Goal: Task Accomplishment & Management: Manage account settings

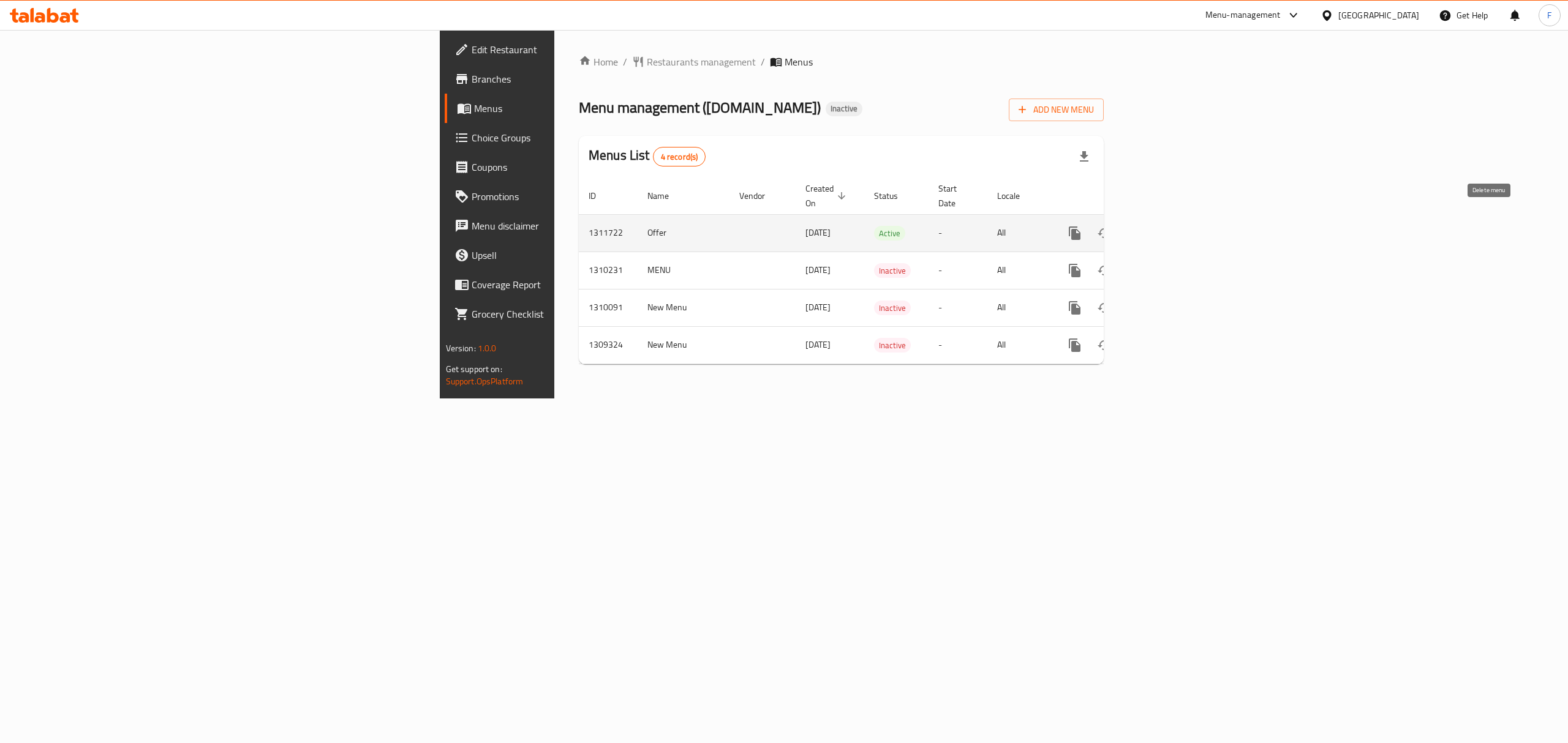
click at [1141, 226] on icon "enhanced table" at bounding box center [1134, 233] width 15 height 15
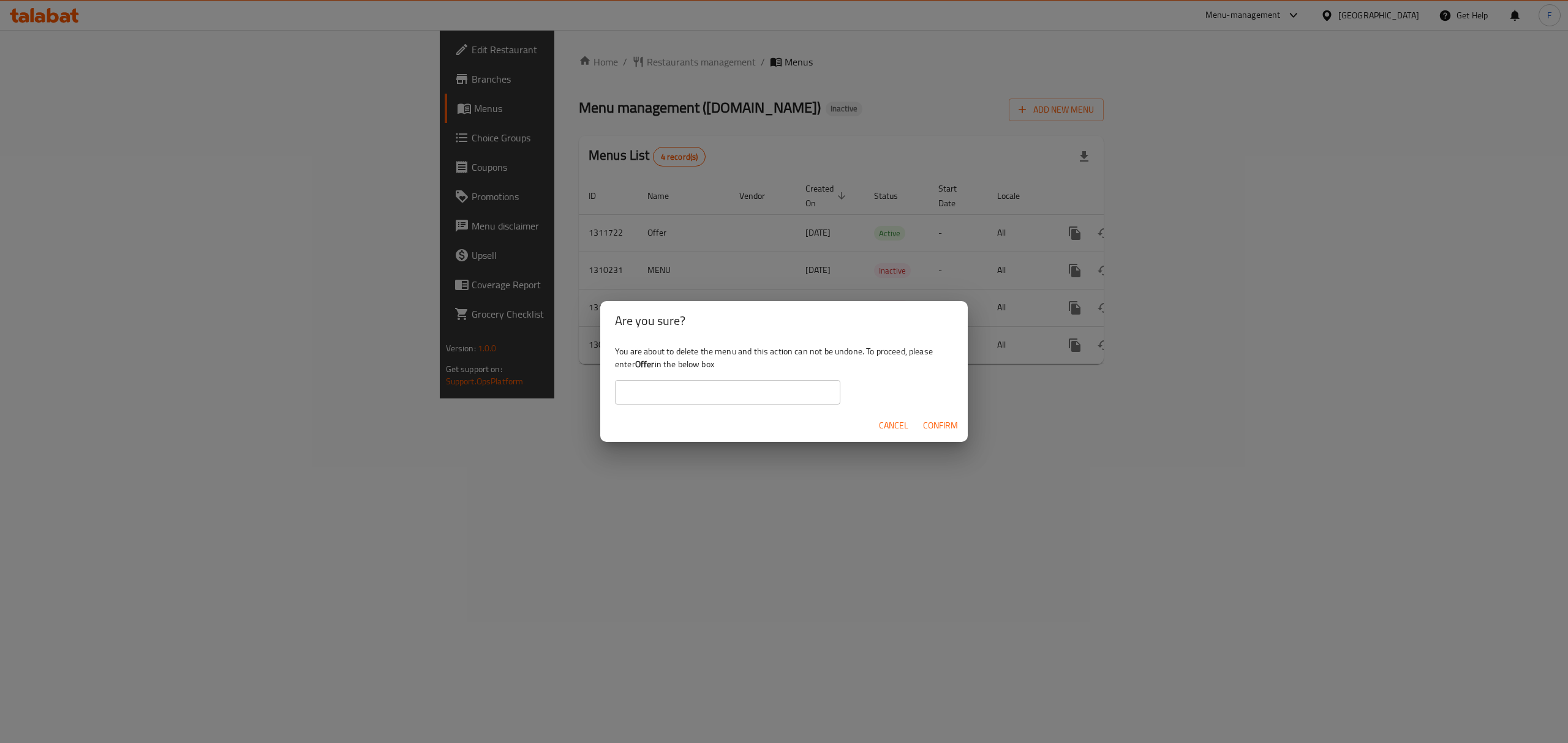
click at [897, 419] on span "Cancel" at bounding box center [893, 425] width 29 height 15
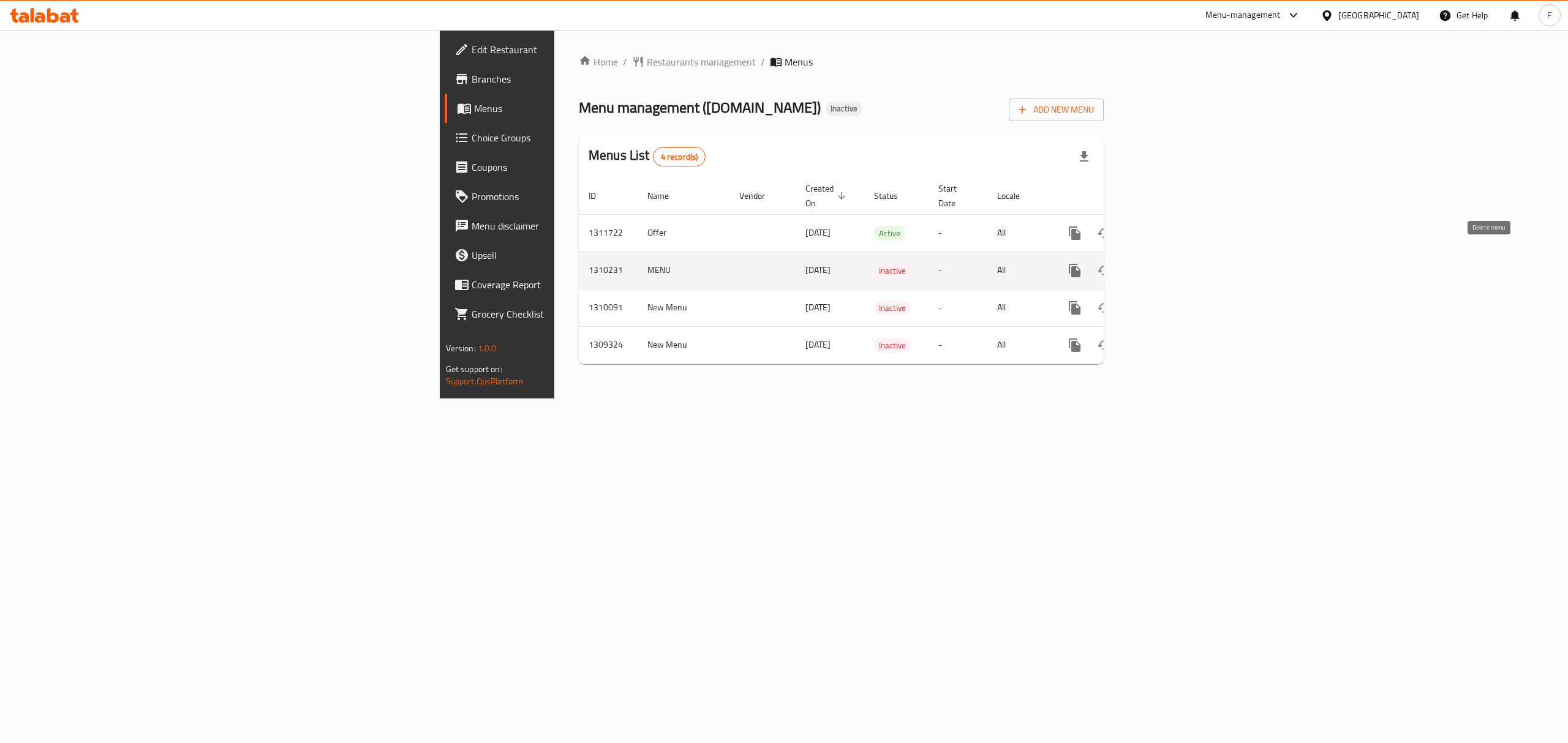
click at [1141, 264] on icon "enhanced table" at bounding box center [1134, 271] width 15 height 15
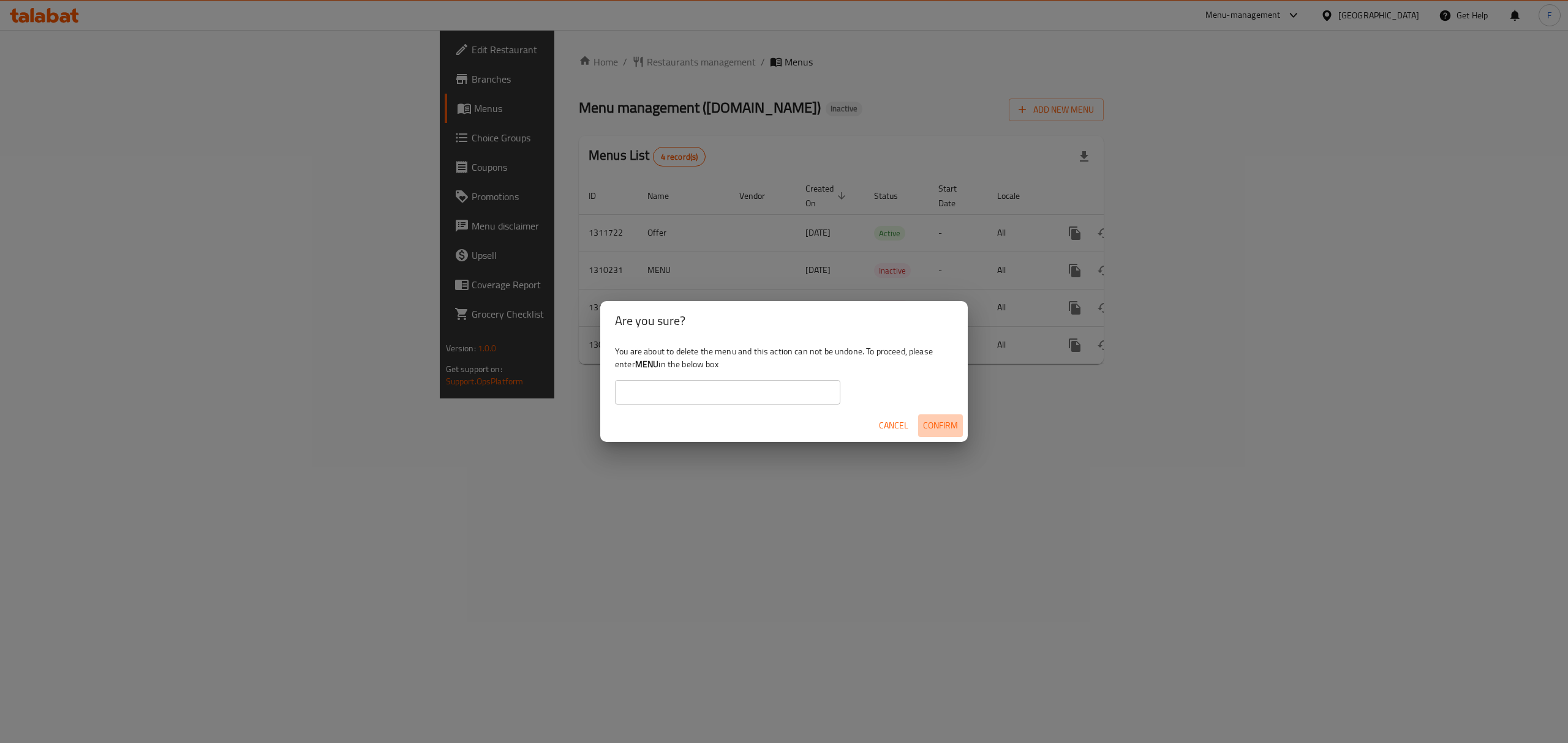
drag, startPoint x: 932, startPoint y: 423, endPoint x: 930, endPoint y: 415, distance: 8.2
click at [932, 416] on button "Confirm" at bounding box center [941, 426] width 45 height 22
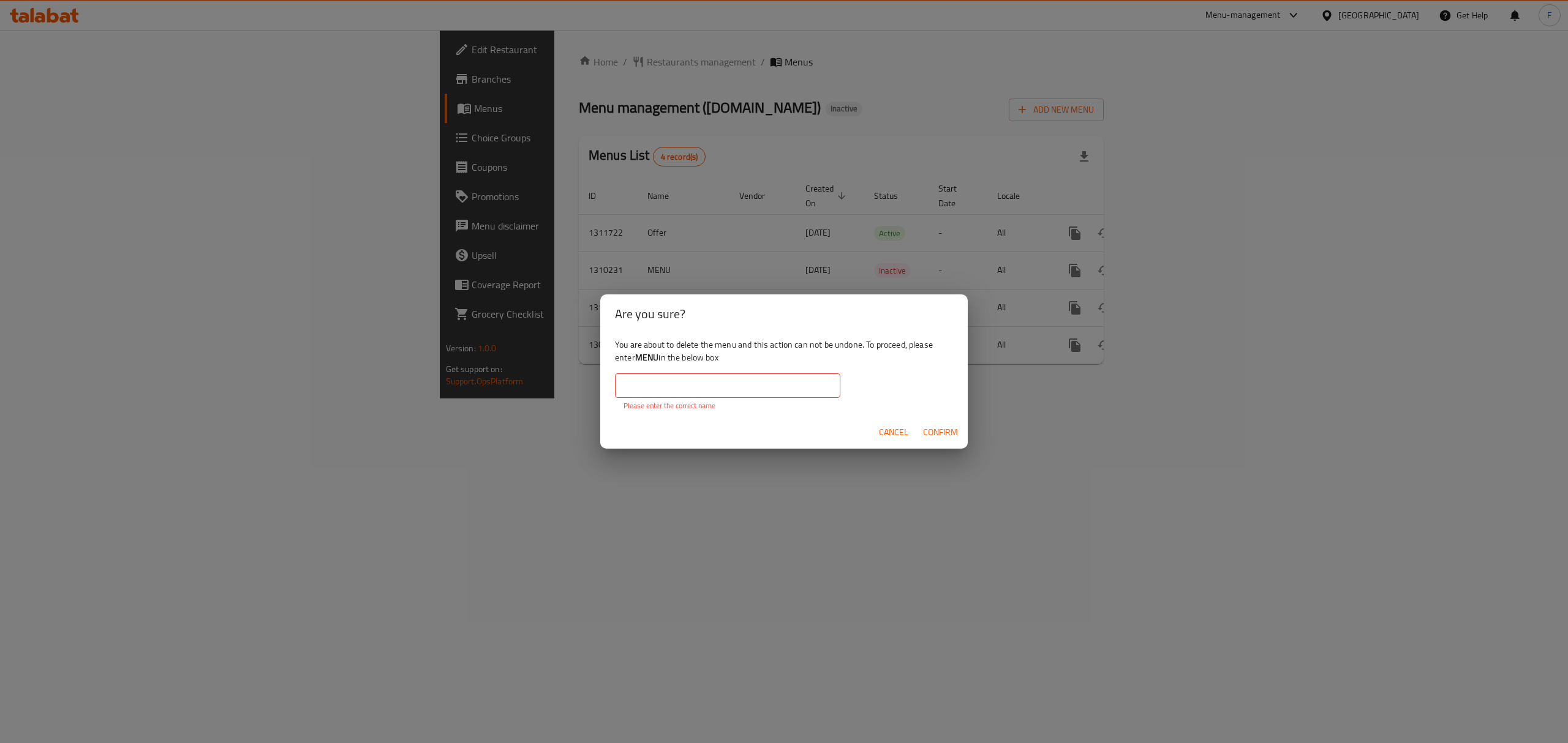
click at [704, 388] on input "text" at bounding box center [728, 385] width 225 height 24
click at [718, 380] on input "text" at bounding box center [728, 385] width 225 height 24
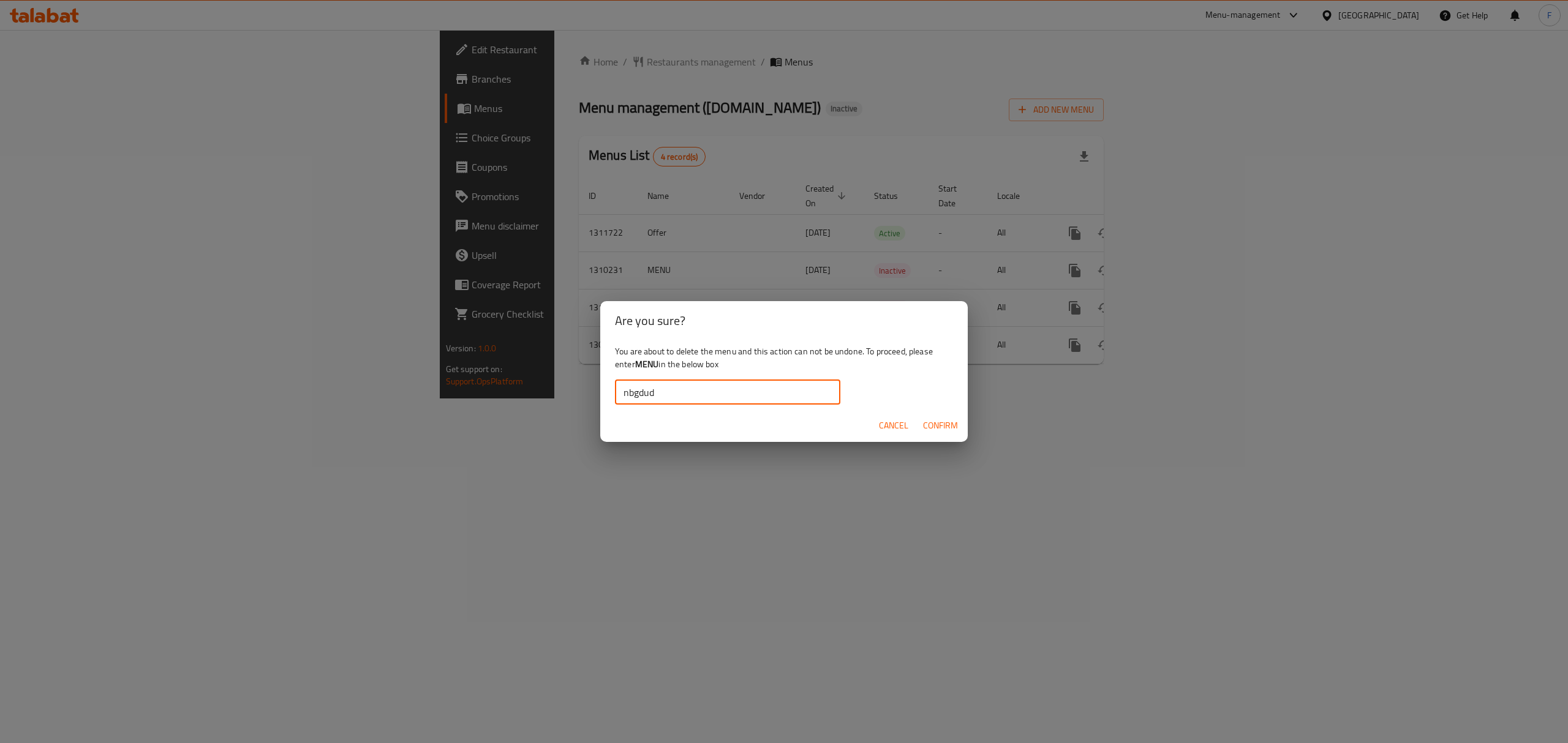
type input "nbgdud"
click at [944, 415] on button "Confirm" at bounding box center [941, 426] width 45 height 22
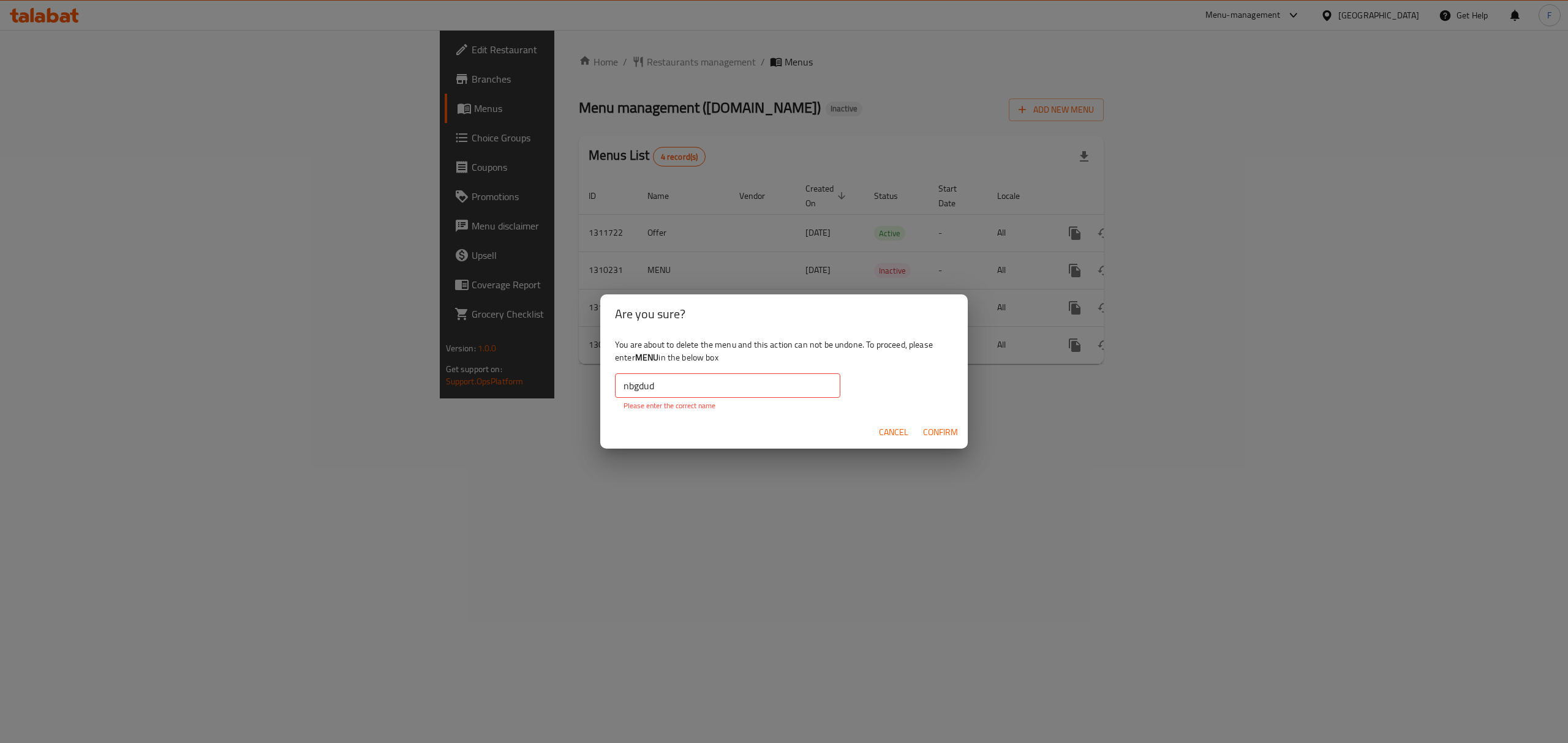
click at [944, 425] on span "Confirm" at bounding box center [940, 432] width 35 height 15
click at [653, 483] on div "Are you sure? You are about to delete the menu and this action can not be undon…" at bounding box center [784, 371] width 1568 height 743
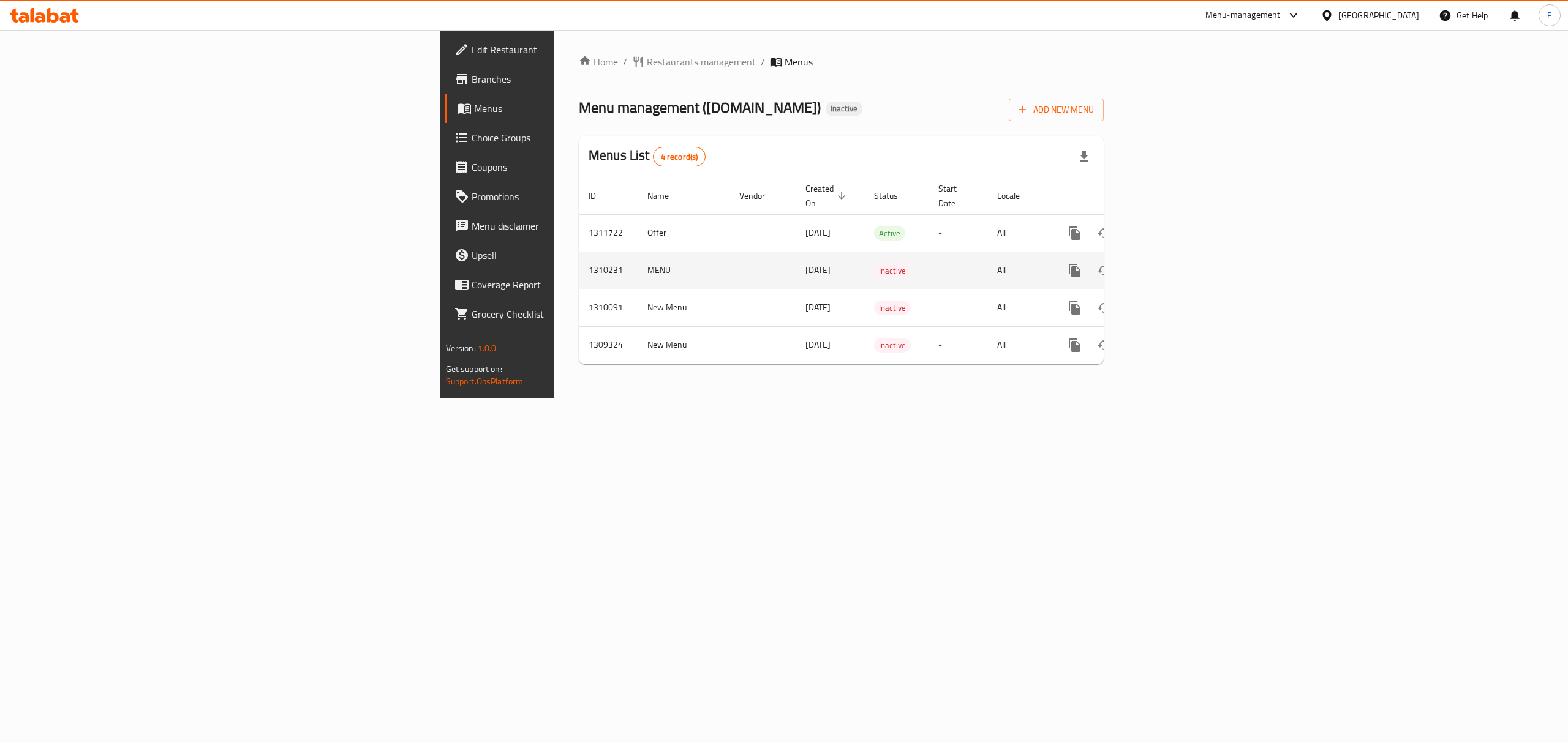
click at [638, 262] on td "MENU" at bounding box center [683, 270] width 92 height 38
click at [638, 263] on td "MENU" at bounding box center [683, 270] width 92 height 38
copy td "MENU"
click at [1138, 265] on icon "enhanced table" at bounding box center [1133, 270] width 9 height 11
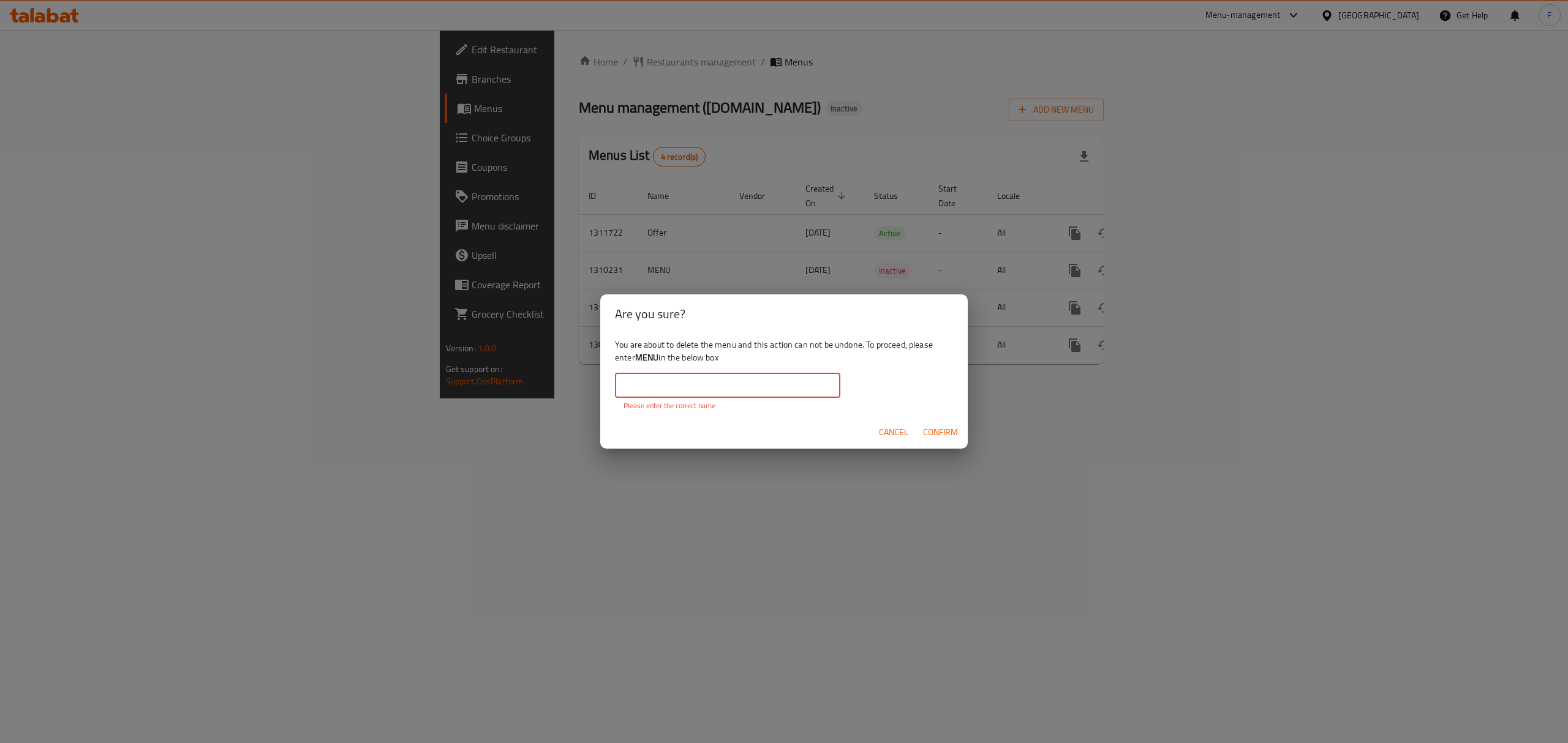
drag, startPoint x: 785, startPoint y: 390, endPoint x: 782, endPoint y: 382, distance: 8.5
click at [782, 387] on input "text" at bounding box center [728, 385] width 225 height 24
paste input "MENU"
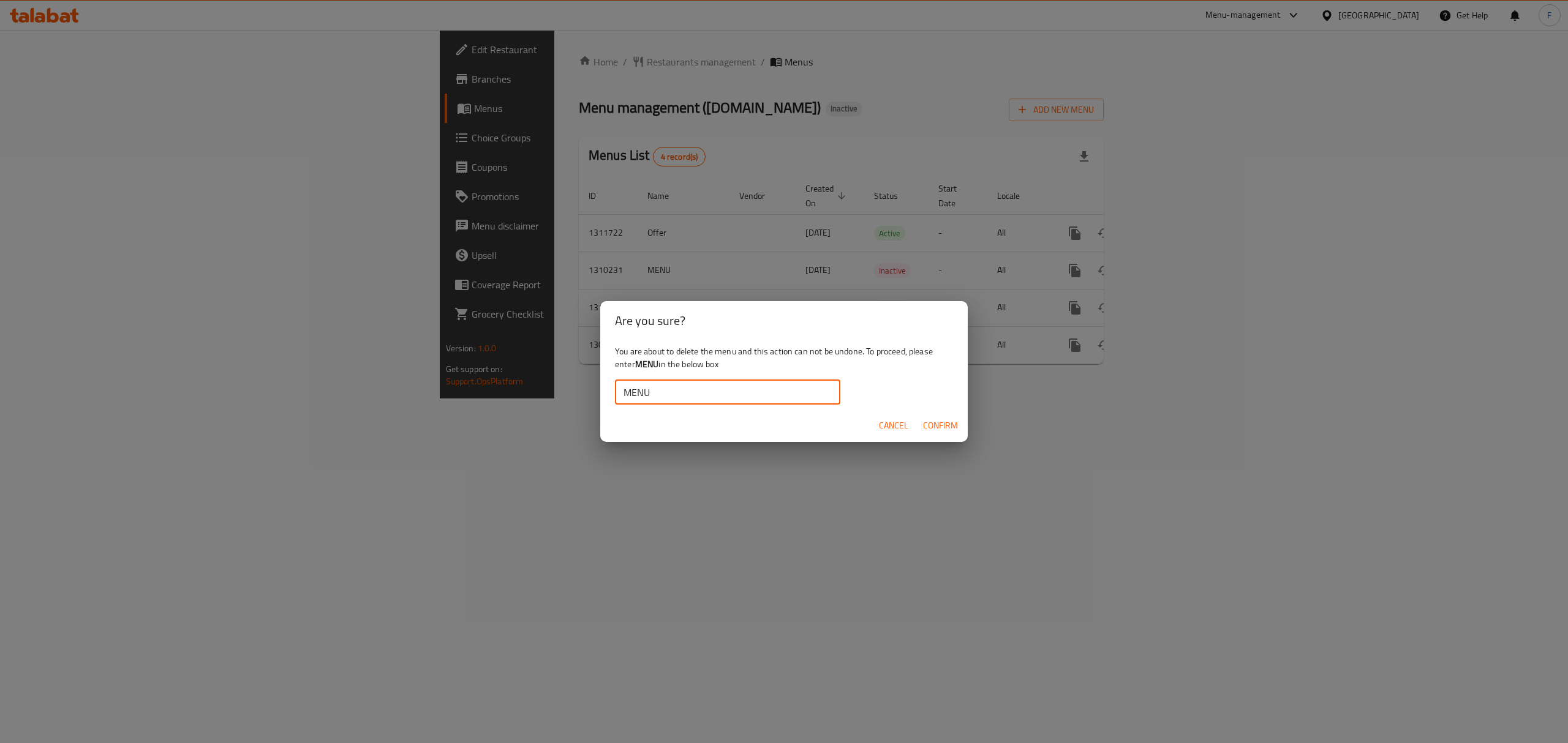
type input "MENU"
click at [953, 425] on span "Confirm" at bounding box center [940, 425] width 35 height 15
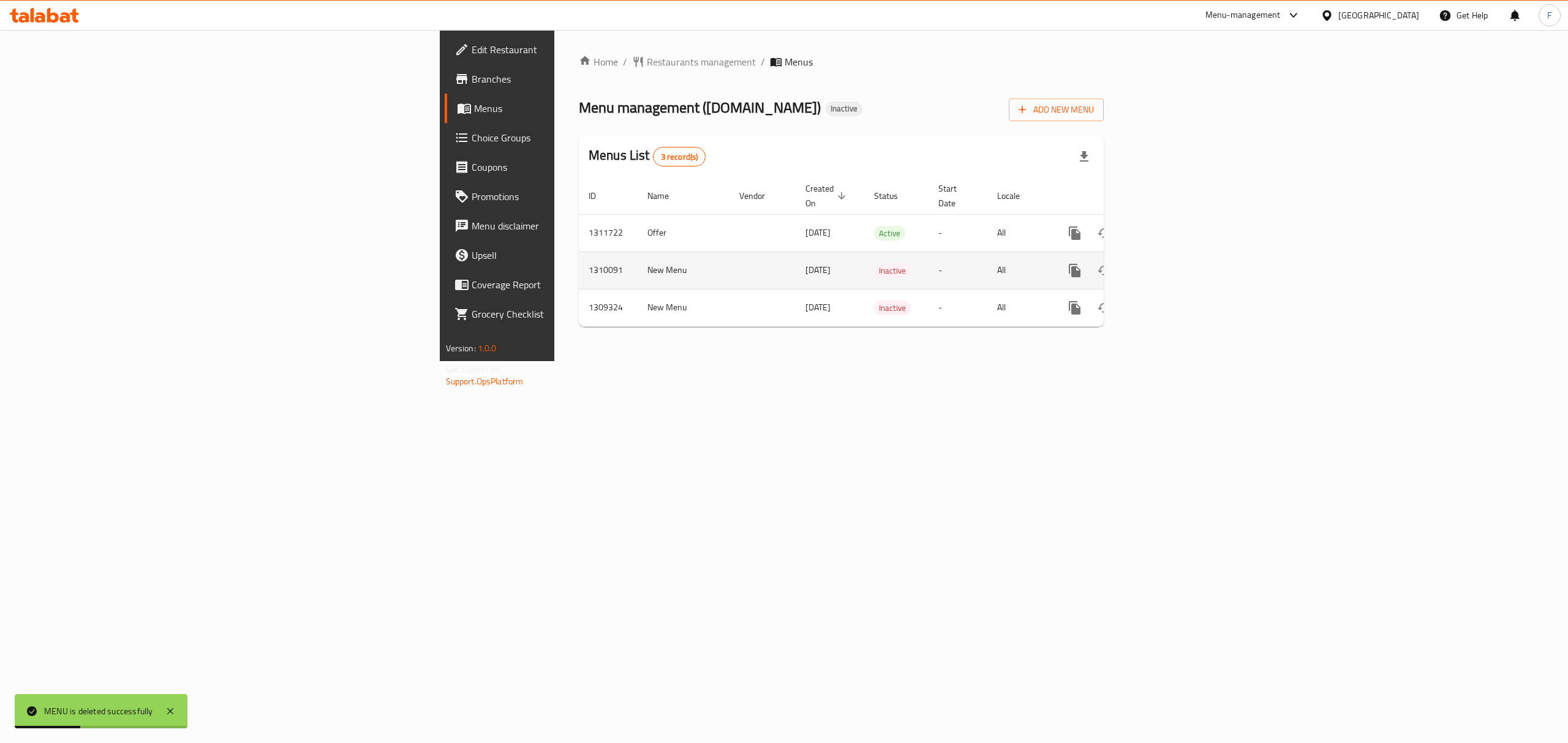
click at [638, 256] on td "New Menu" at bounding box center [683, 270] width 92 height 38
copy td "New Menu"
click at [1138, 265] on icon "enhanced table" at bounding box center [1133, 270] width 9 height 11
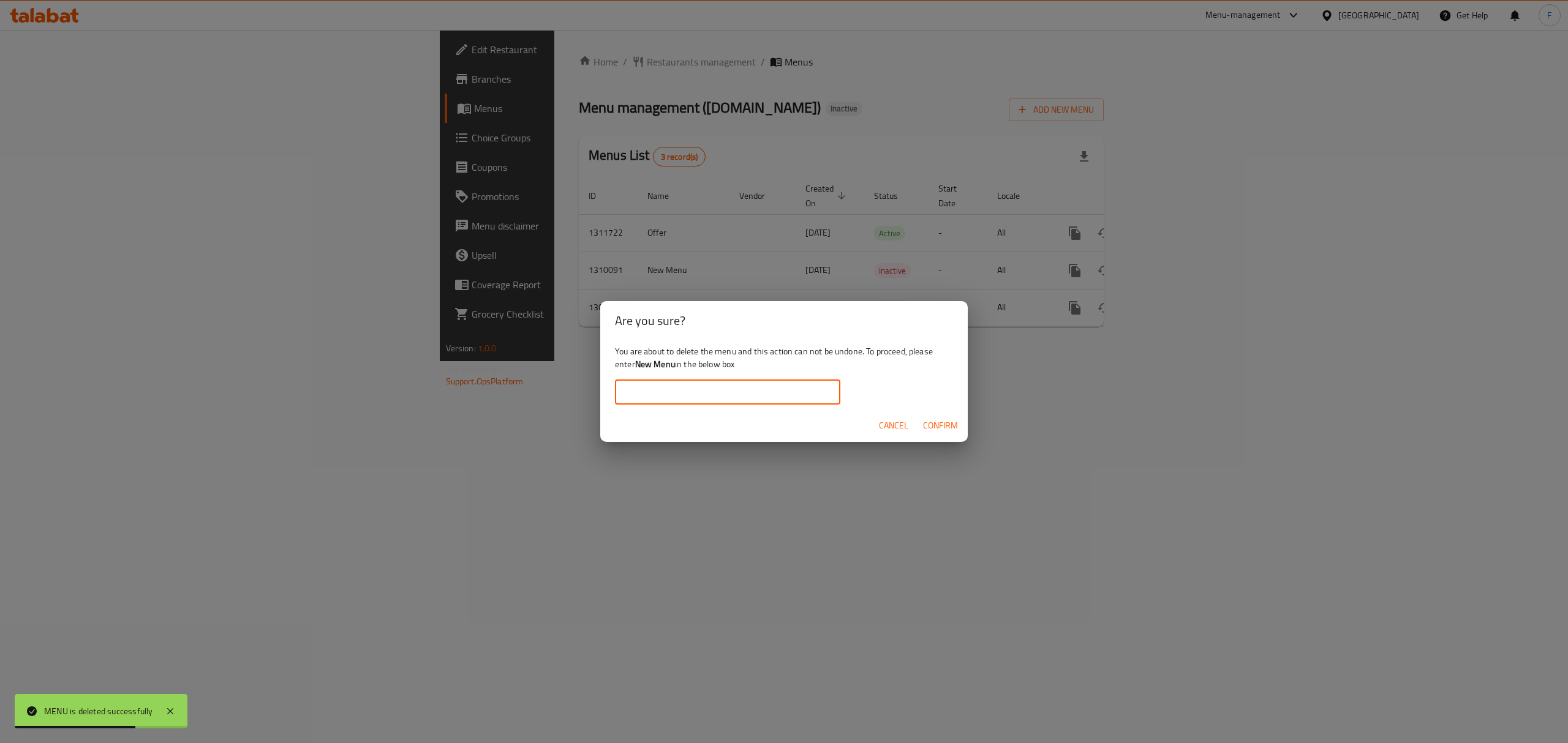
click at [748, 392] on input "text" at bounding box center [728, 392] width 225 height 24
drag, startPoint x: 821, startPoint y: 403, endPoint x: 815, endPoint y: 398, distance: 7.8
click at [819, 400] on input "text" at bounding box center [728, 392] width 225 height 24
paste input "New Menu"
click at [936, 431] on span "Confirm" at bounding box center [940, 425] width 35 height 15
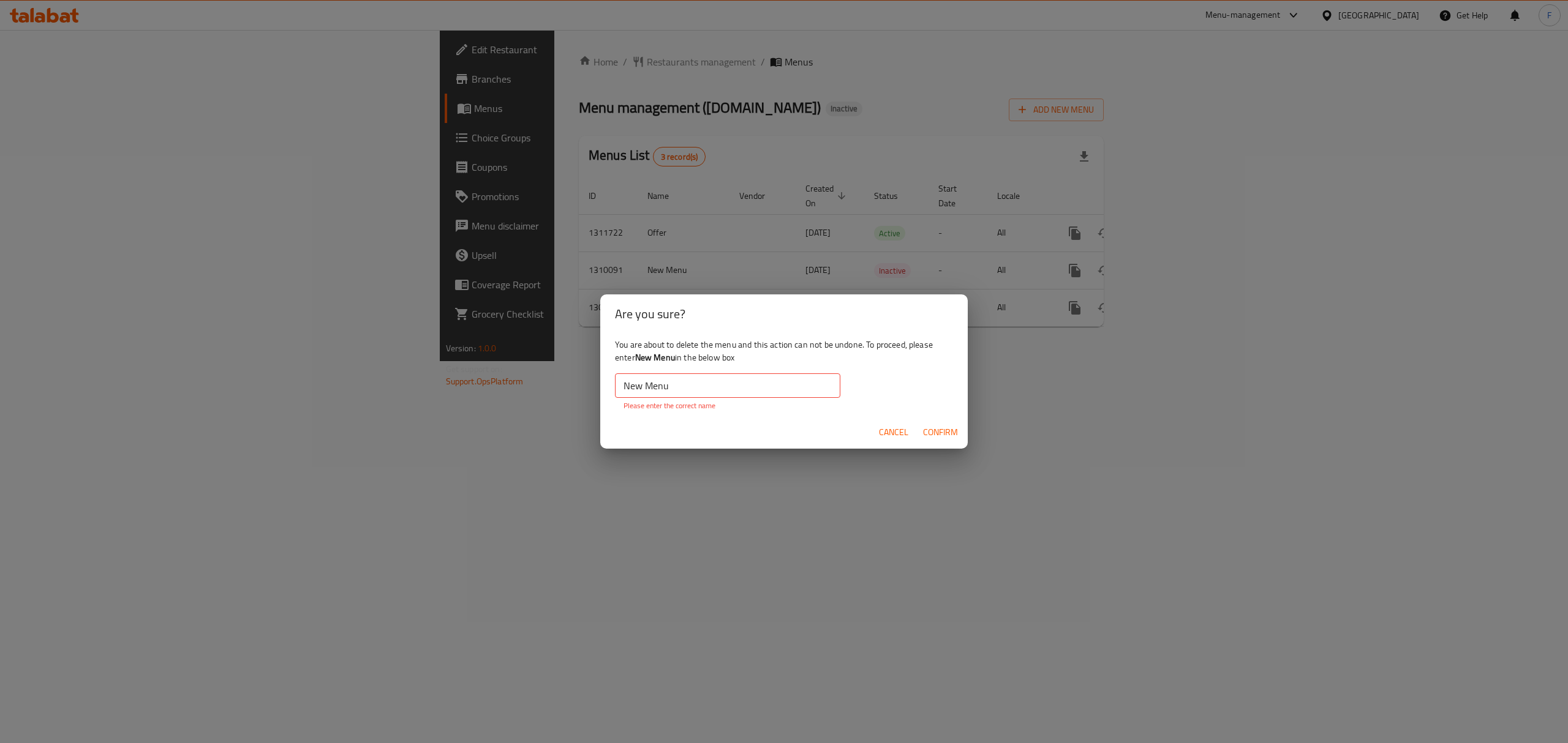
click at [684, 390] on input "New Menu" at bounding box center [728, 385] width 225 height 24
type input "New Menu"
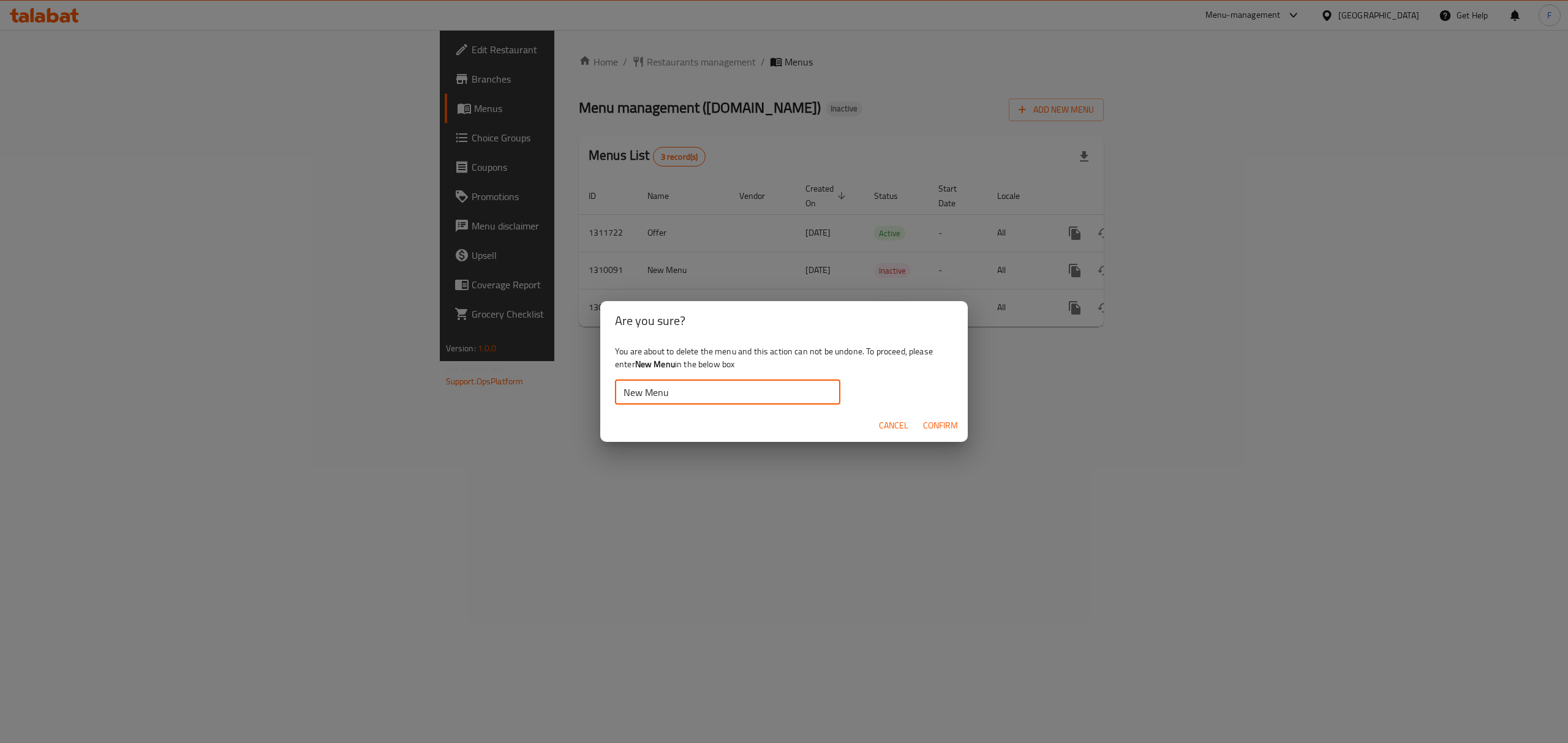
drag, startPoint x: 577, startPoint y: 395, endPoint x: 501, endPoint y: 395, distance: 76.0
click at [501, 395] on div "Are you sure? You are about to delete the menu and this action can not be undon…" at bounding box center [784, 371] width 1568 height 743
paste input "New Menu"
type input "New Menu"
click at [952, 418] on span "Confirm" at bounding box center [940, 425] width 35 height 15
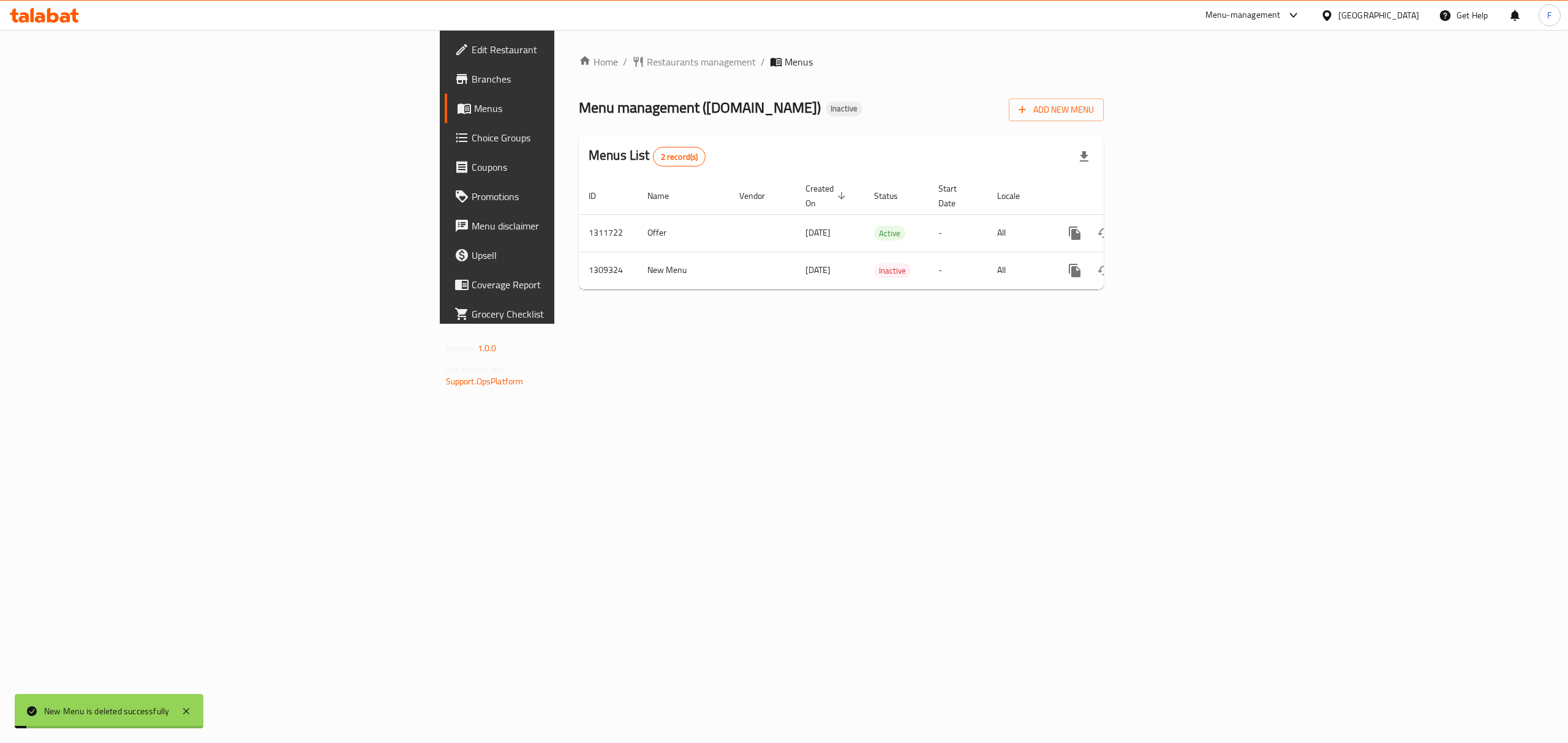
click at [1129, 299] on div "Home / Restaurants management / Menus Menu management ( [DOMAIN_NAME] ) Inactiv…" at bounding box center [841, 176] width 574 height 294
click at [1138, 265] on icon "enhanced table" at bounding box center [1133, 270] width 9 height 11
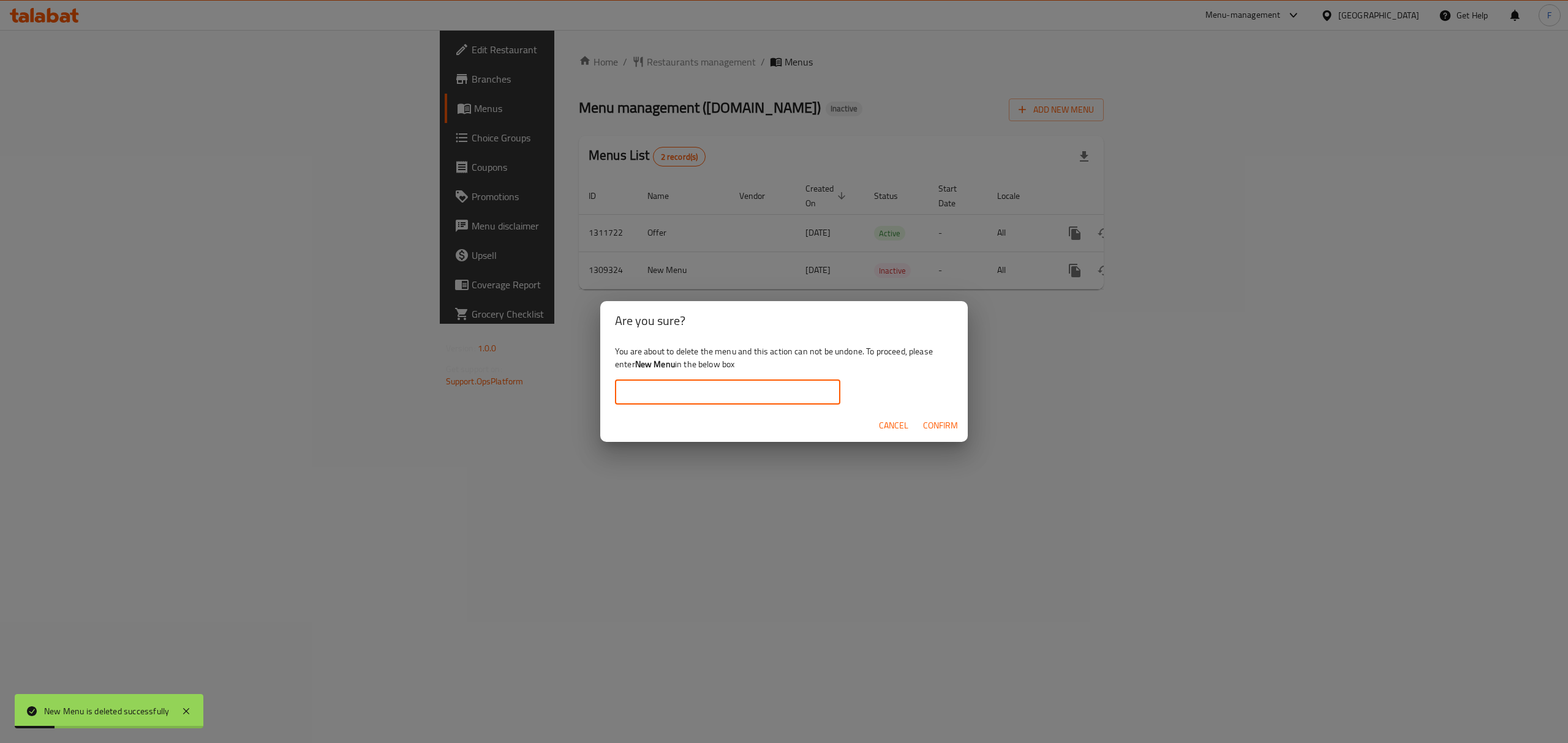
drag, startPoint x: 743, startPoint y: 390, endPoint x: 737, endPoint y: 387, distance: 6.7
click at [741, 390] on input "text" at bounding box center [728, 392] width 225 height 24
paste input "New Menu"
type input "New Menu"
click at [944, 424] on span "Confirm" at bounding box center [940, 425] width 35 height 15
